Goal: Task Accomplishment & Management: Manage account settings

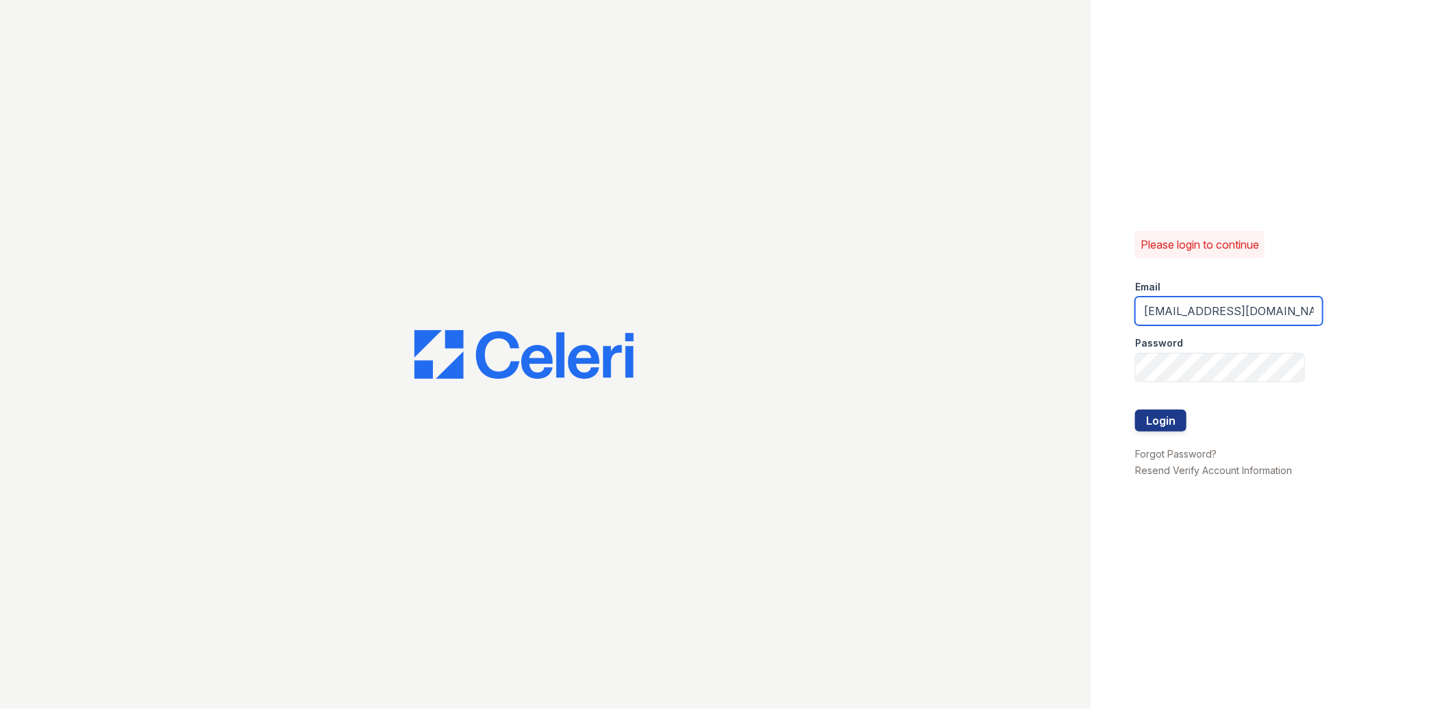
drag, startPoint x: 1304, startPoint y: 316, endPoint x: 1263, endPoint y: 295, distance: 46.3
click at [1263, 295] on form "Email [EMAIL_ADDRESS][DOMAIN_NAME] Password Login" at bounding box center [1229, 356] width 188 height 175
click at [1193, 313] on input "amorgan@mmgmgt.com" at bounding box center [1229, 311] width 188 height 29
type input "lreed@mmgmgt.com"
click at [1122, 334] on div "Please login to continue Email lreed@mmgmgt.com Password Login Forgot Password?…" at bounding box center [1273, 354] width 364 height 709
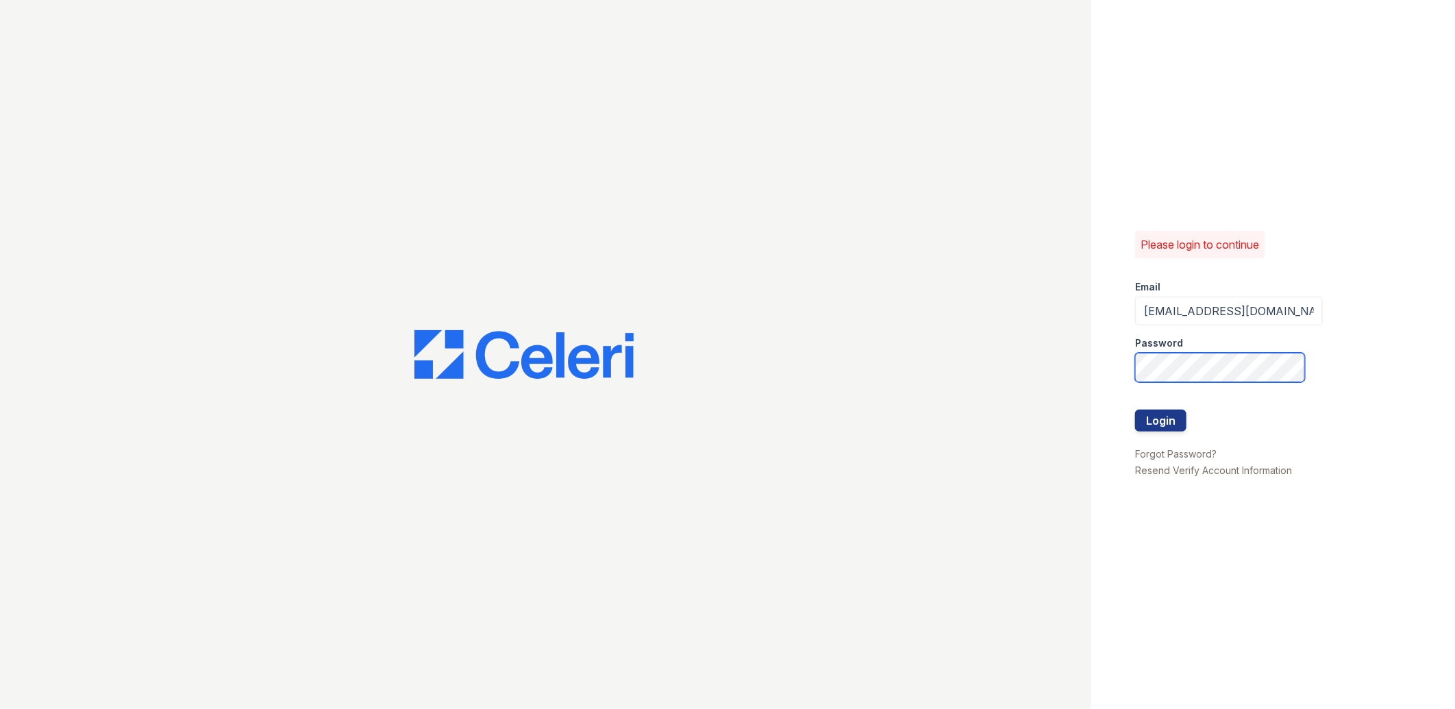
click at [1135, 410] on button "Login" at bounding box center [1160, 421] width 51 height 22
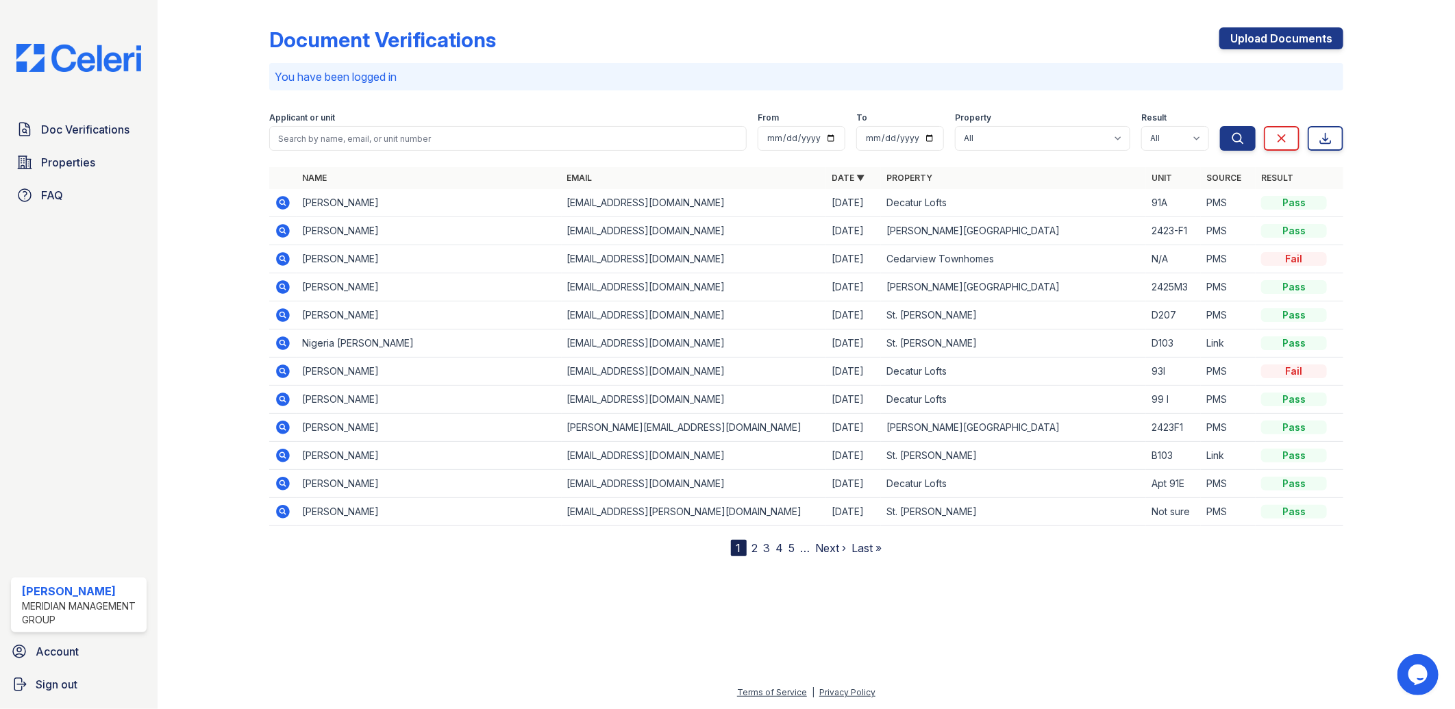
click at [915, 180] on link "Property" at bounding box center [909, 178] width 46 height 10
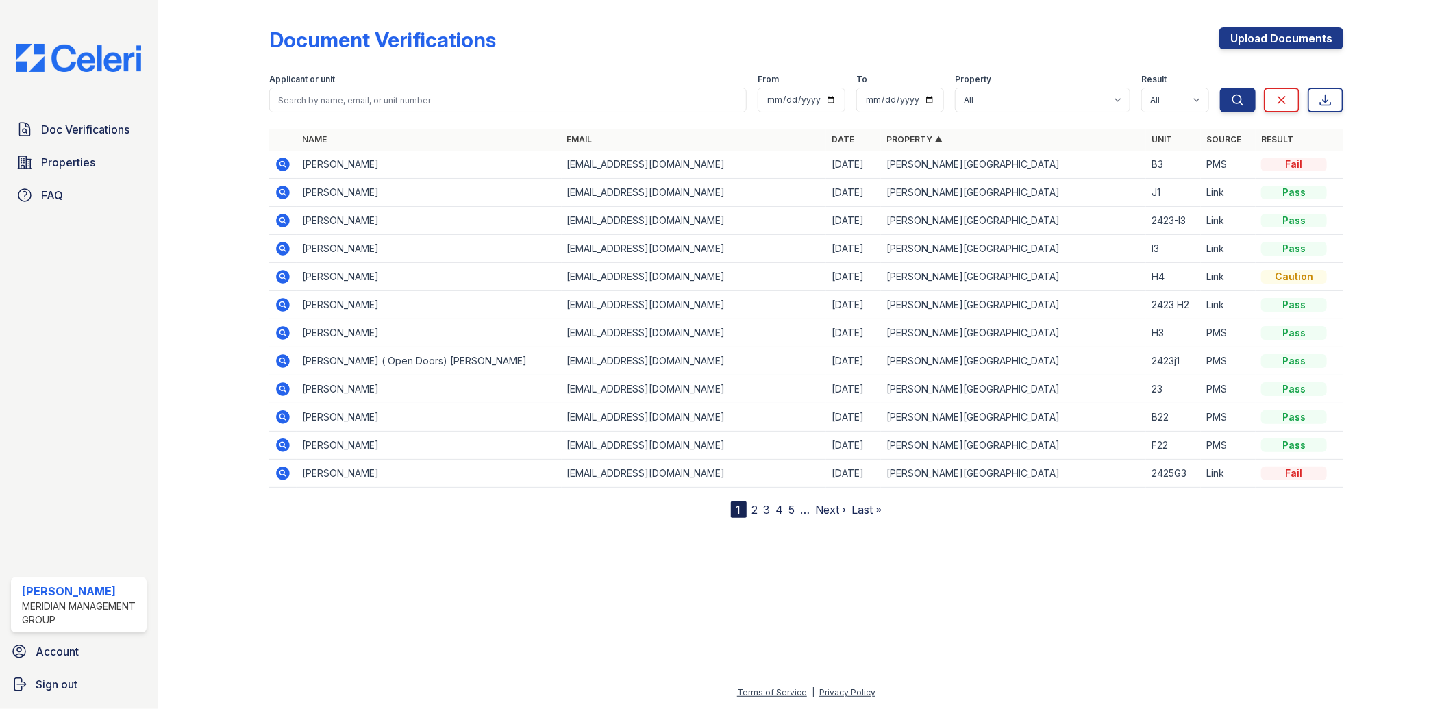
click at [756, 510] on link "2" at bounding box center [755, 510] width 6 height 14
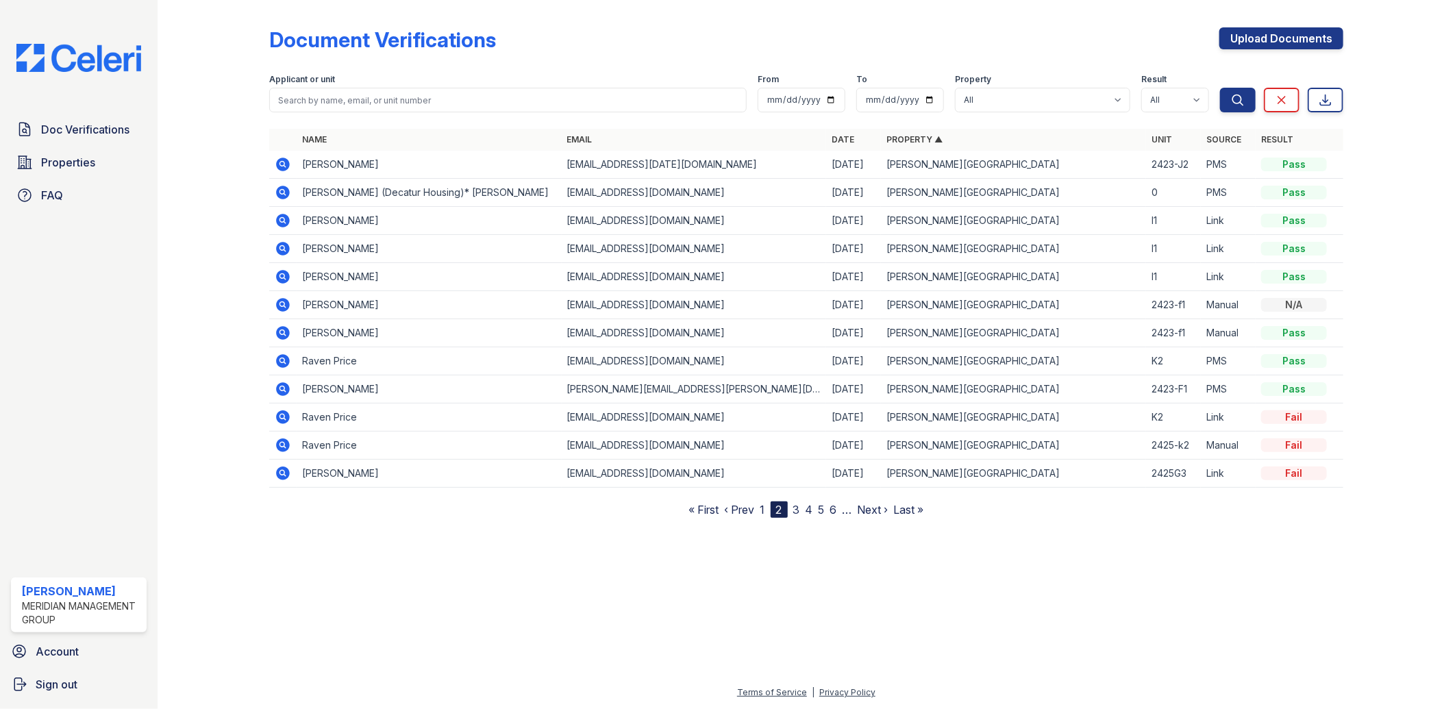
click at [797, 510] on link "3" at bounding box center [796, 510] width 7 height 14
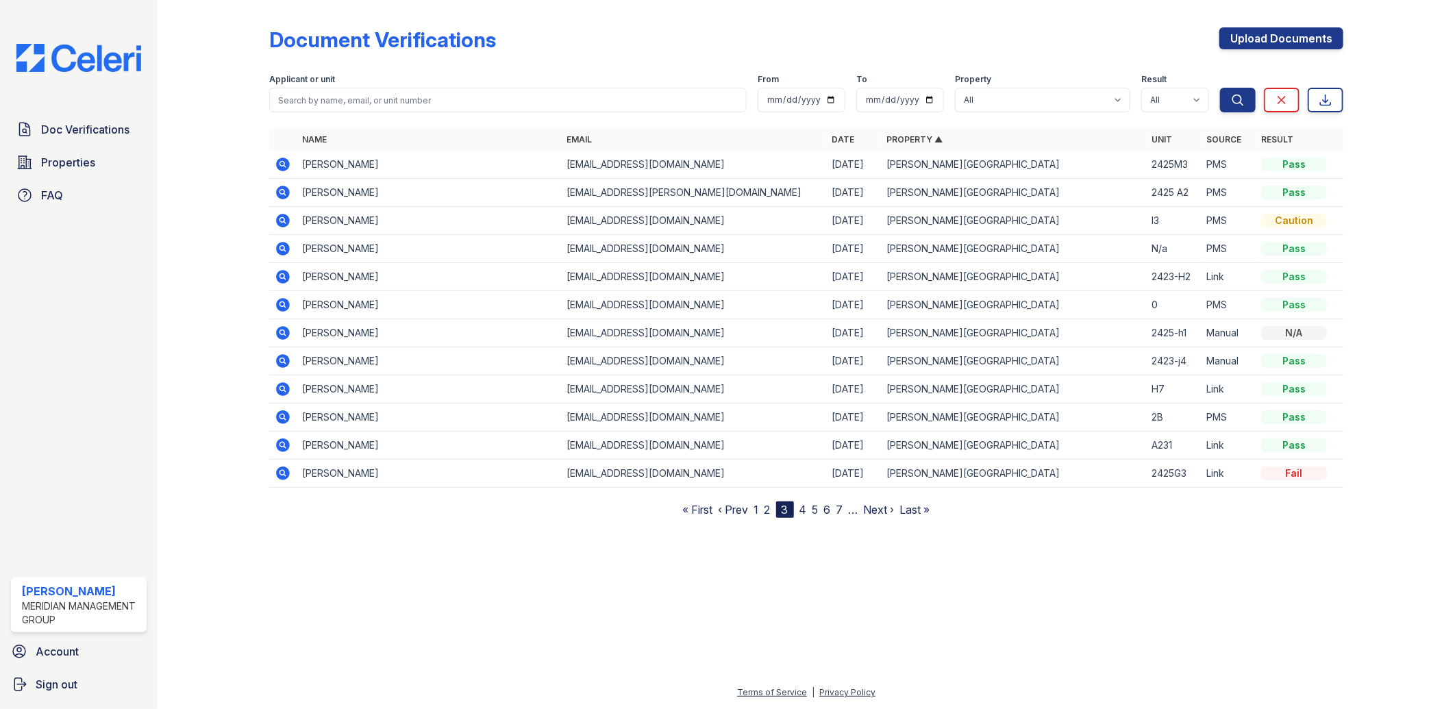
click at [810, 509] on nav "« First ‹ Prev 1 2 3 4 5 6 7 … Next › Last »" at bounding box center [806, 509] width 247 height 16
click at [803, 507] on link "4" at bounding box center [803, 510] width 8 height 14
click at [810, 512] on link "5" at bounding box center [809, 510] width 6 height 14
click at [745, 509] on link "1" at bounding box center [744, 510] width 5 height 14
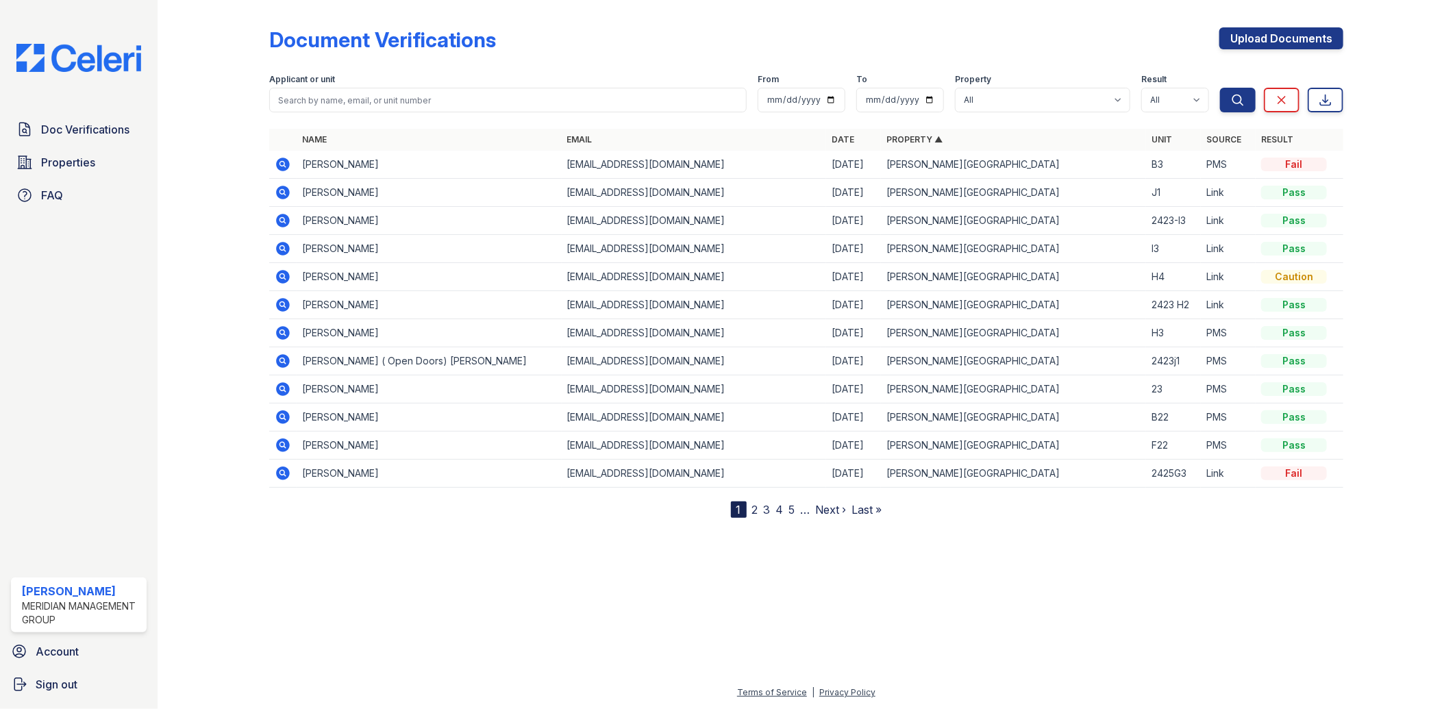
click at [834, 140] on link "Date" at bounding box center [843, 139] width 23 height 10
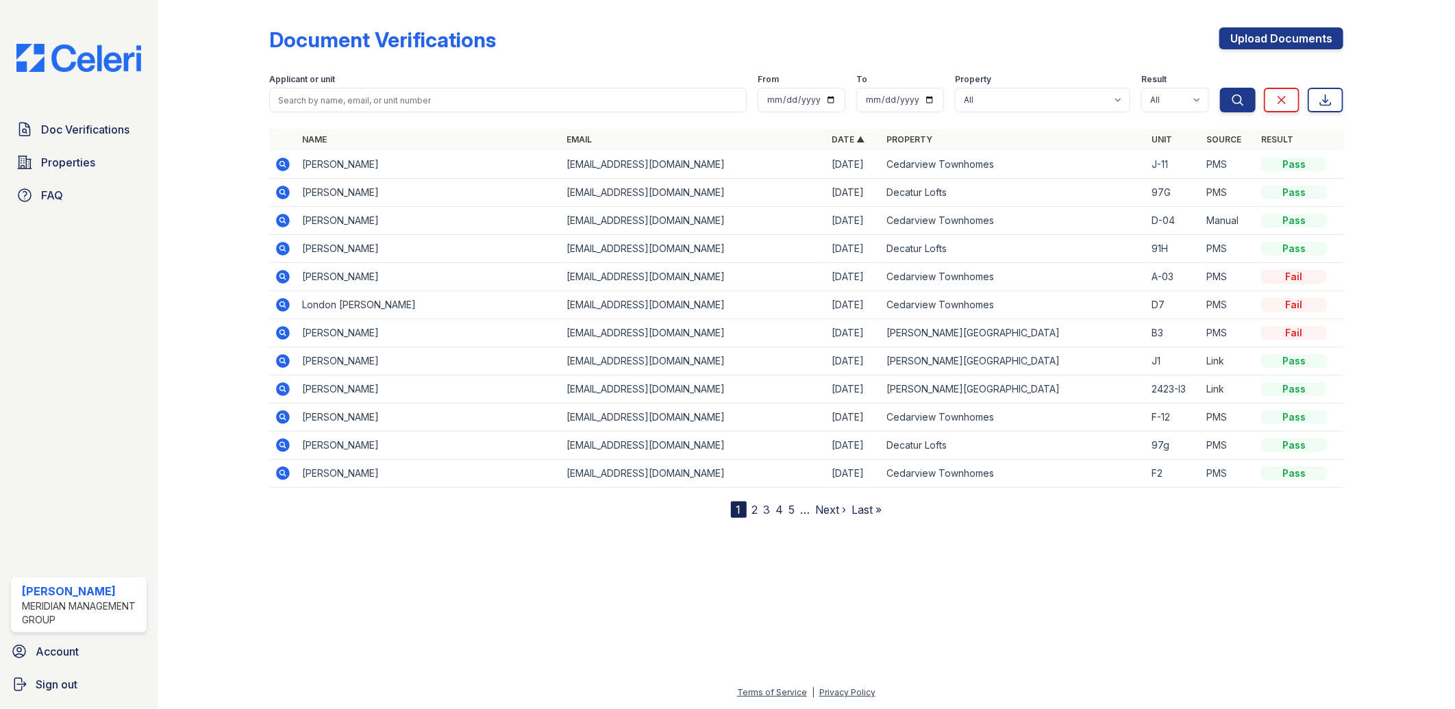
click at [832, 140] on link "Date ▲" at bounding box center [848, 139] width 33 height 10
